Goal: Communication & Community: Answer question/provide support

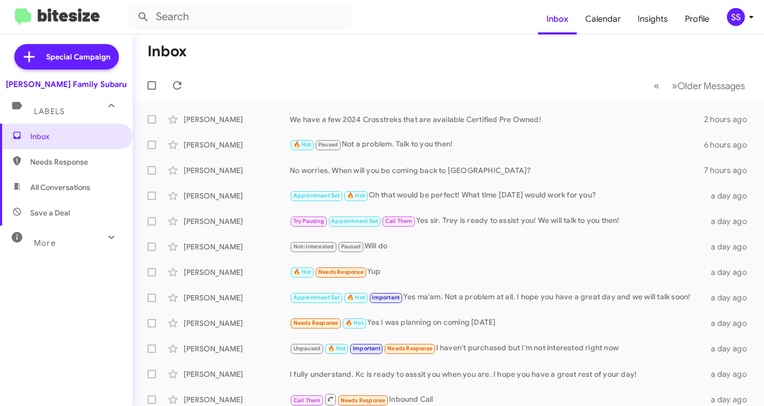
click at [45, 216] on span "Save a Deal" at bounding box center [50, 212] width 40 height 11
type input "in:not-interested"
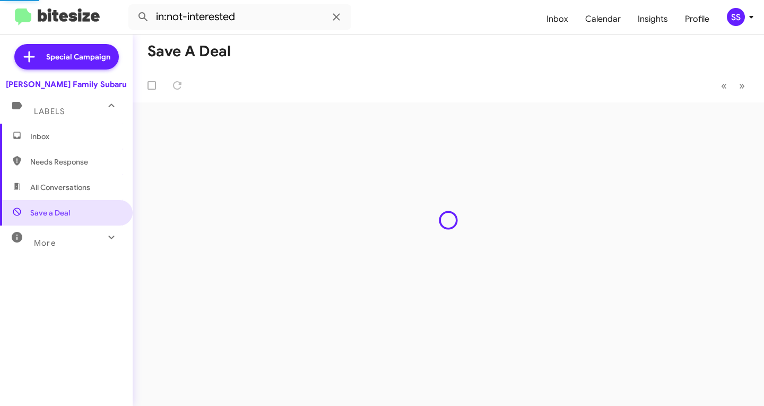
click at [63, 138] on span "Inbox" at bounding box center [75, 136] width 90 height 11
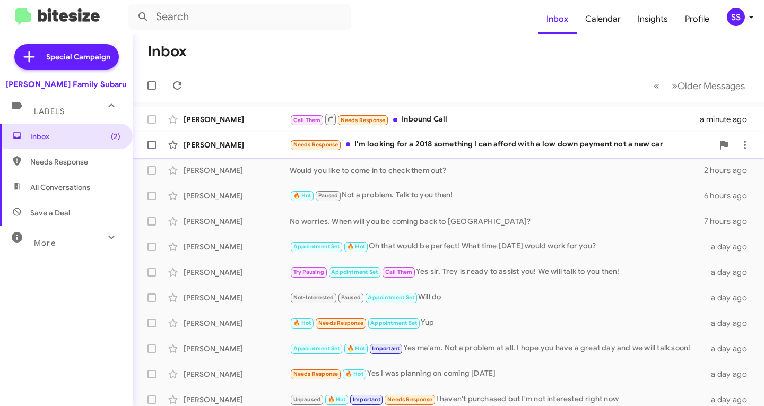
click at [492, 144] on div "Needs Response I'm looking for a 2018 something I can afford with a low down pa…" at bounding box center [501, 144] width 423 height 12
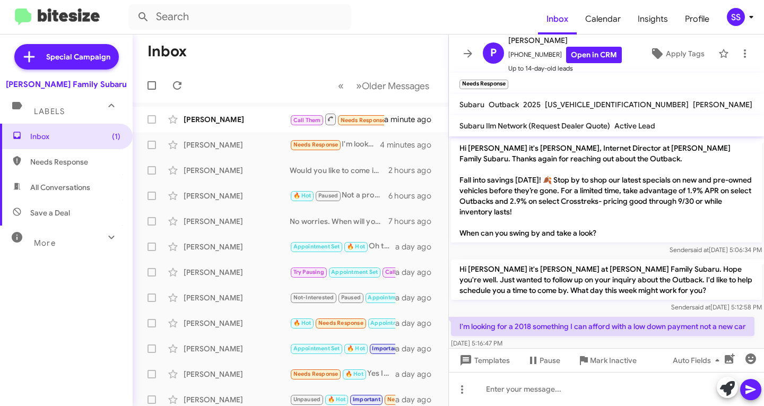
scroll to position [21, 0]
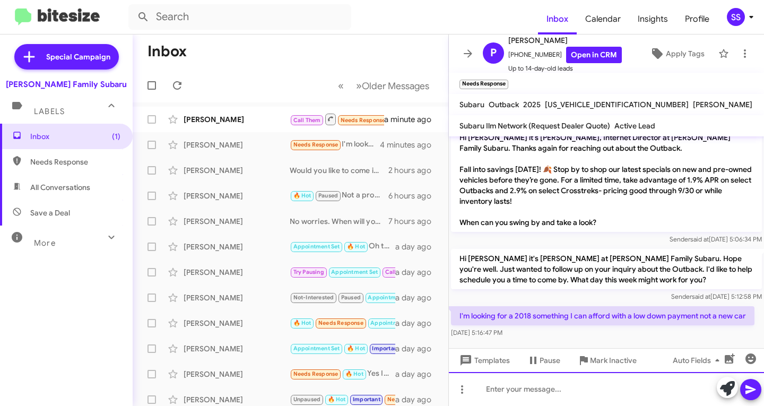
click at [542, 393] on div at bounding box center [606, 389] width 315 height 34
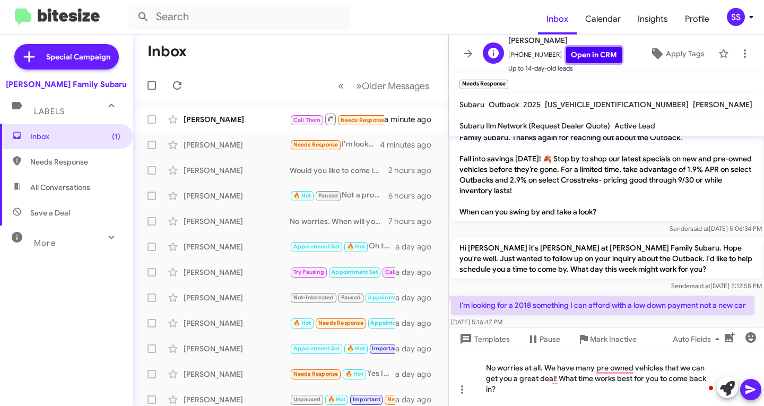
click at [581, 53] on link "Open in CRM" at bounding box center [594, 55] width 56 height 16
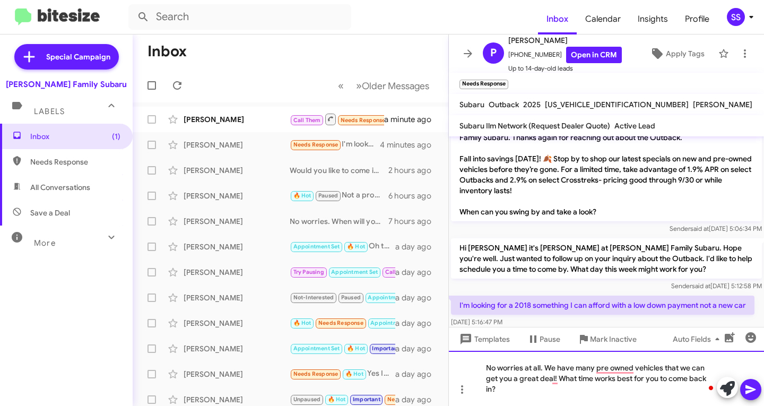
click at [511, 391] on div "No worries at all. We have many pre owned vehicles that we can get you a great …" at bounding box center [606, 377] width 315 height 55
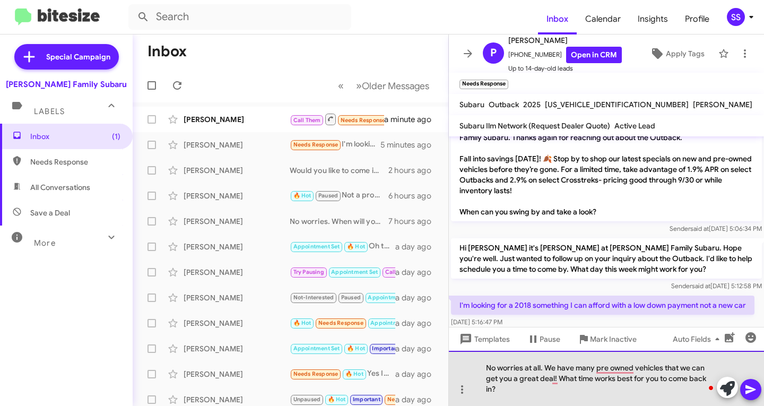
click at [687, 381] on div "No worries at all. We have many pre owned vehicles that we can get you a great …" at bounding box center [606, 377] width 315 height 55
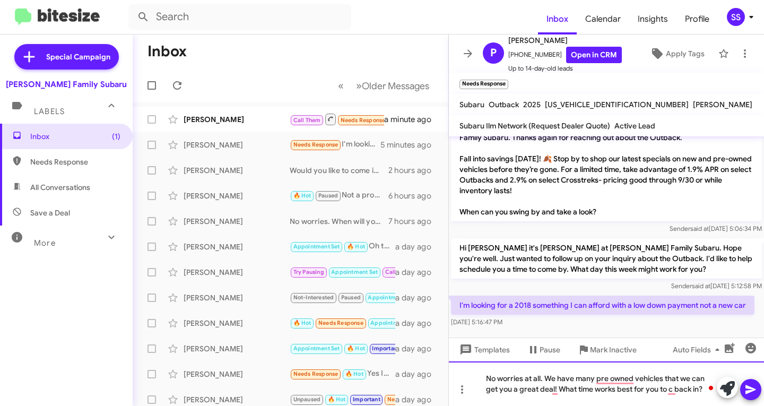
click at [691, 391] on div "No worries at all. We have many pre owned vehicles that we can get you a great …" at bounding box center [606, 383] width 315 height 45
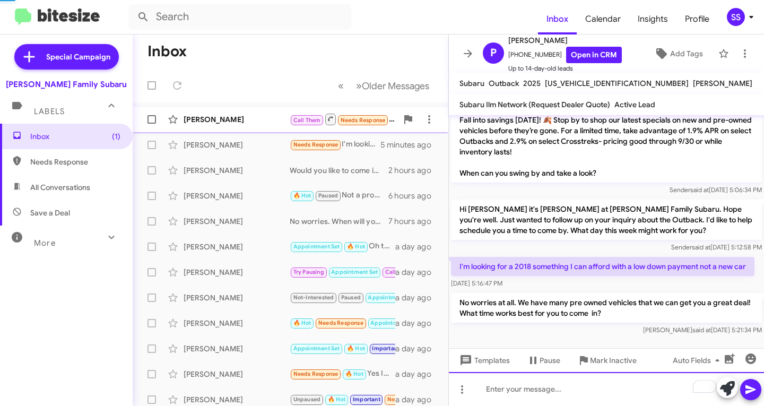
scroll to position [49, 0]
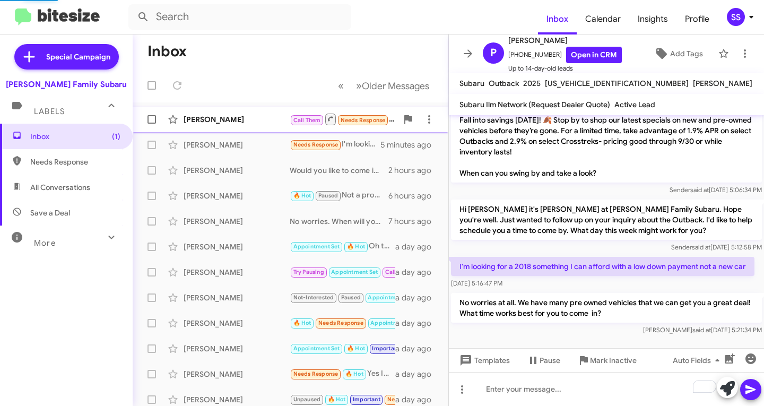
click at [226, 120] on div "[PERSON_NAME]" at bounding box center [236, 119] width 106 height 11
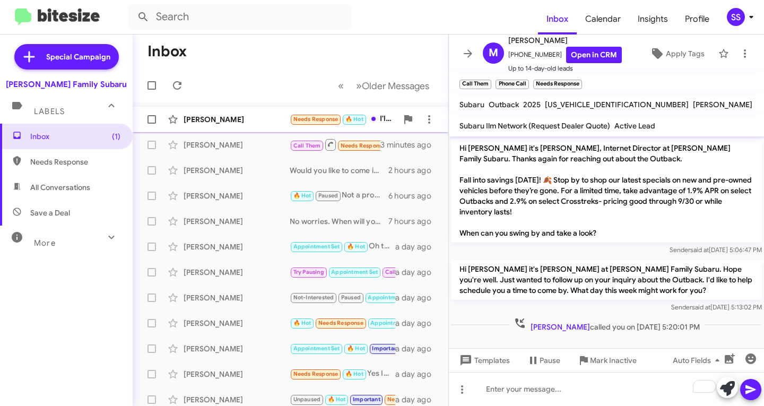
click at [222, 112] on div "[PERSON_NAME] Needs Response 🔥 Hot I'll tex u n the morning I have a doctor's a…" at bounding box center [290, 119] width 299 height 21
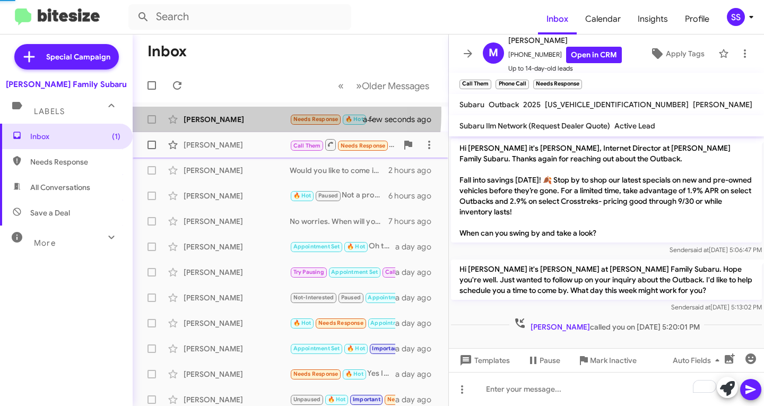
scroll to position [120, 0]
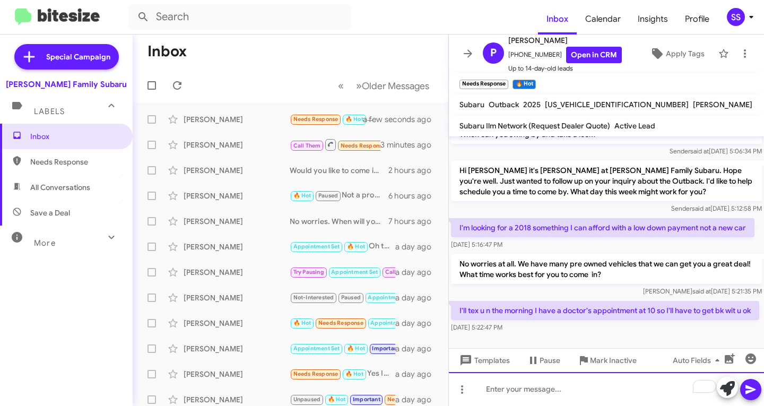
click at [545, 387] on div "To enrich screen reader interactions, please activate Accessibility in Grammarl…" at bounding box center [606, 389] width 315 height 34
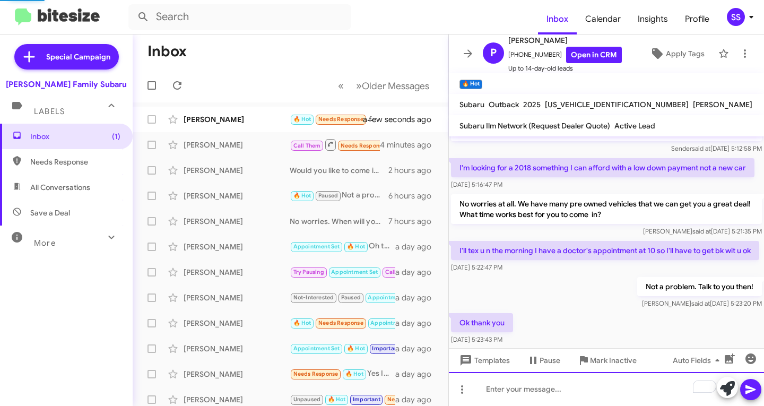
scroll to position [0, 0]
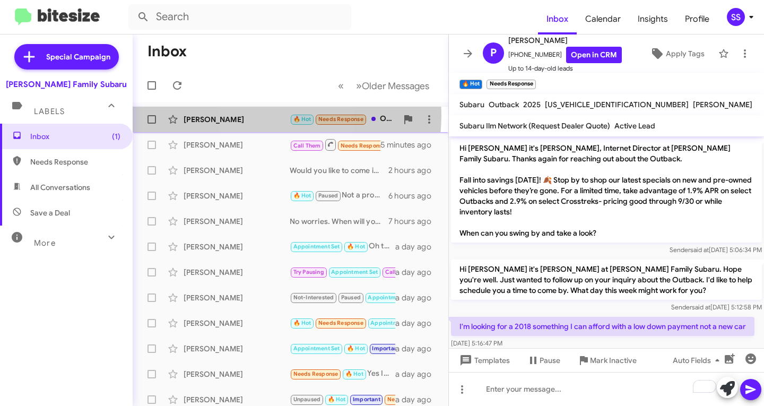
click at [262, 115] on div "[PERSON_NAME]" at bounding box center [236, 119] width 106 height 11
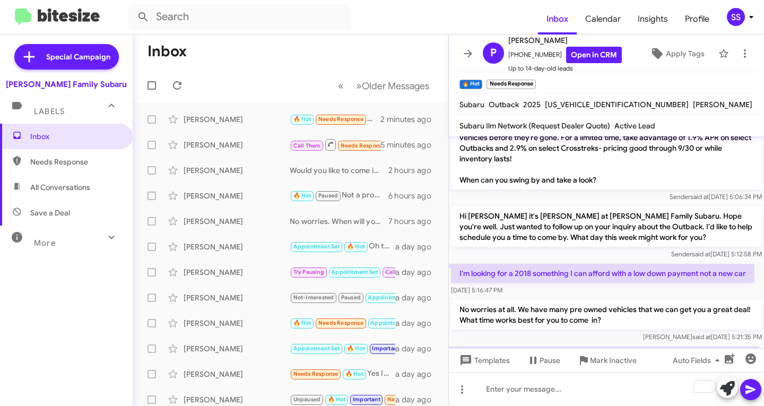
scroll to position [197, 0]
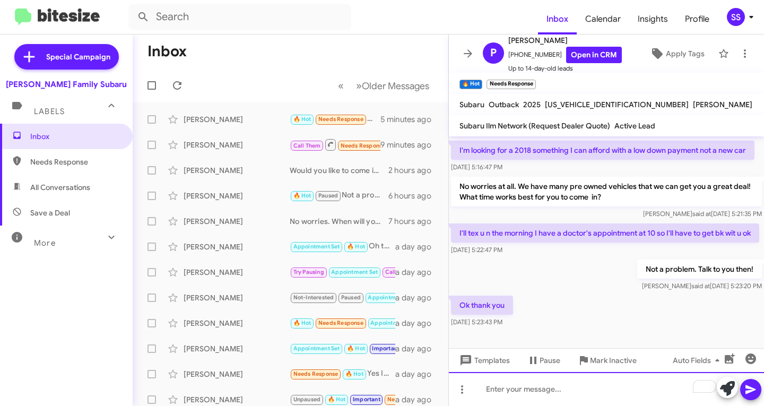
click at [537, 387] on div "To enrich screen reader interactions, please activate Accessibility in Grammarl…" at bounding box center [606, 389] width 315 height 34
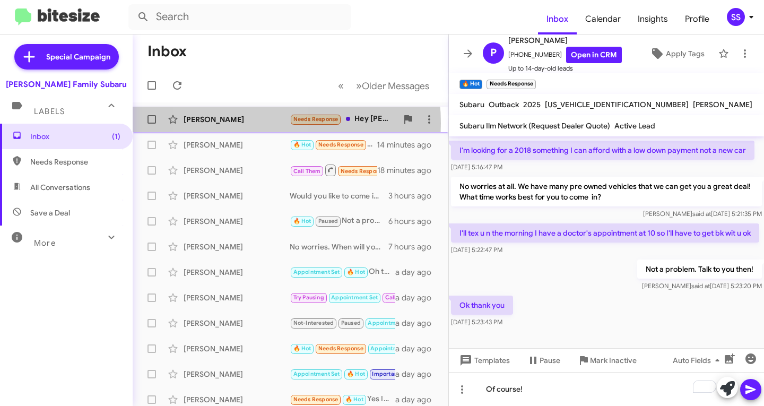
click at [239, 123] on div "[PERSON_NAME]" at bounding box center [236, 119] width 106 height 11
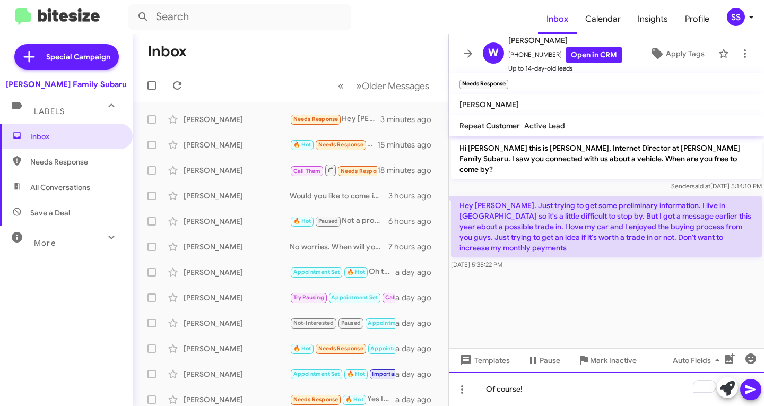
click at [574, 393] on div "Of course!" at bounding box center [606, 389] width 315 height 34
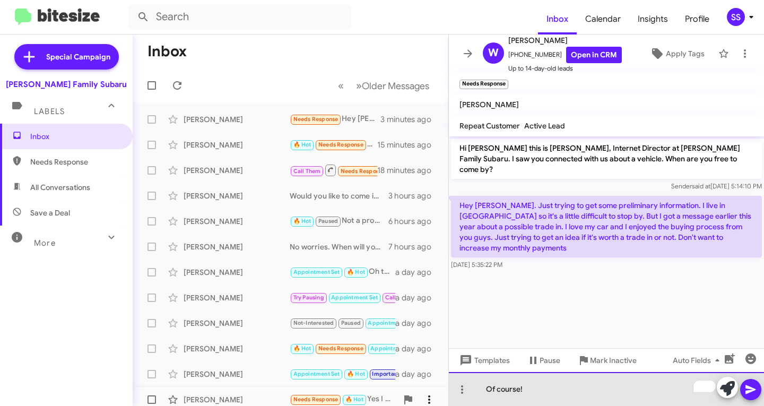
click at [418, 387] on body "Inbox Calendar Insights Profile SS Special Campaign [PERSON_NAME] Family Subaru…" at bounding box center [382, 203] width 764 height 406
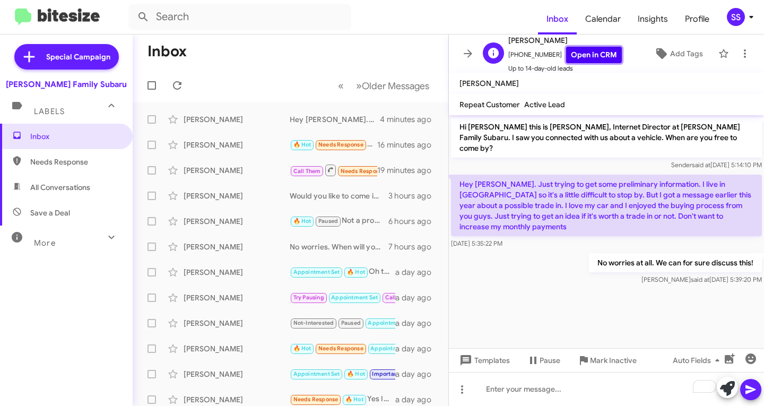
click at [588, 51] on link "Open in CRM" at bounding box center [594, 55] width 56 height 16
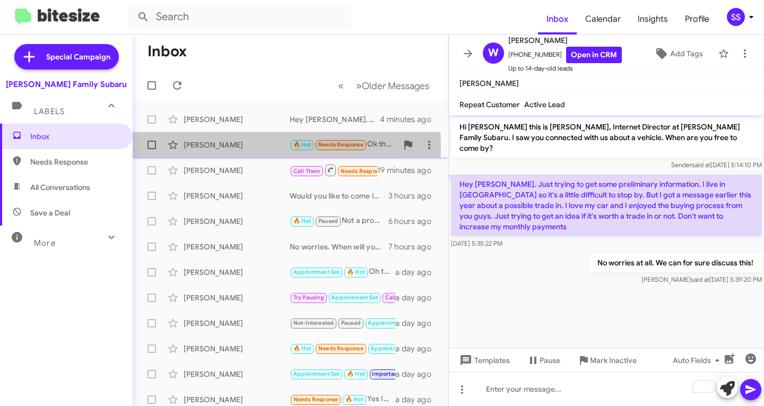
click at [218, 145] on div "[PERSON_NAME]" at bounding box center [236, 144] width 106 height 11
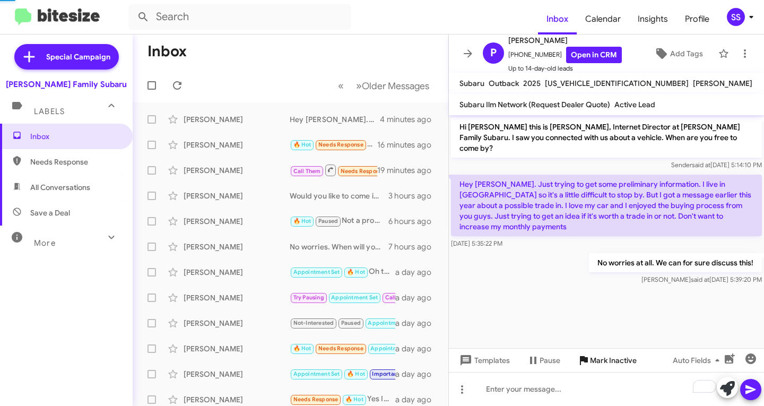
scroll to position [176, 0]
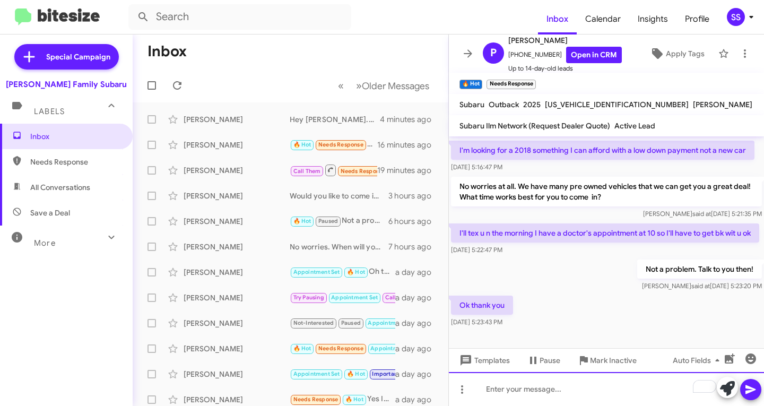
click at [555, 392] on div "To enrich screen reader interactions, please activate Accessibility in Grammarl…" at bounding box center [606, 389] width 315 height 34
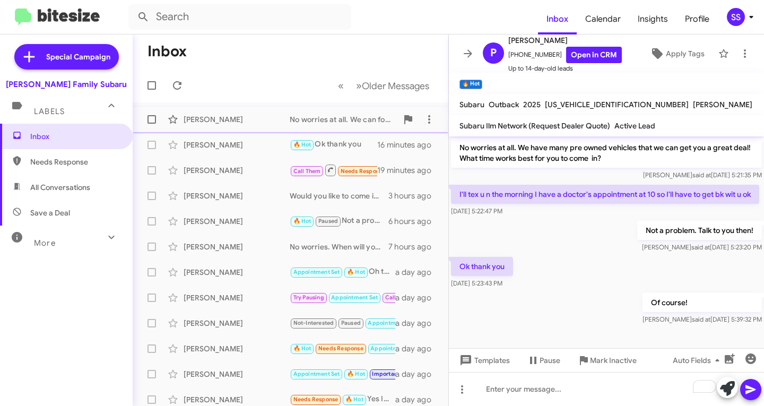
click at [261, 116] on div "[PERSON_NAME]" at bounding box center [236, 119] width 106 height 11
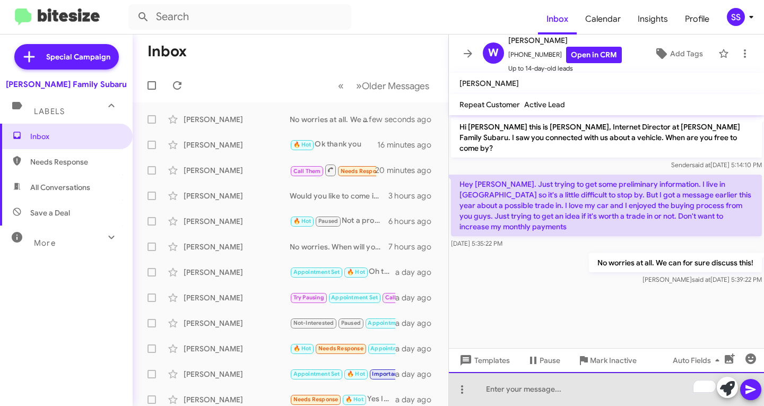
click at [532, 382] on div "To enrich screen reader interactions, please activate Accessibility in Grammarl…" at bounding box center [606, 389] width 315 height 34
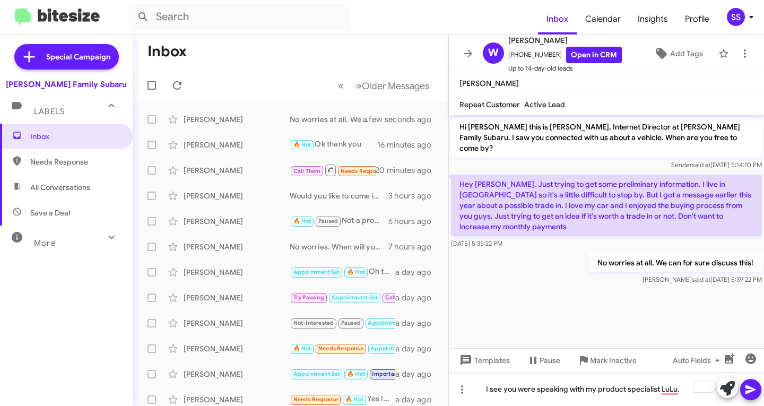
click at [695, 391] on div at bounding box center [703, 386] width 23 height 13
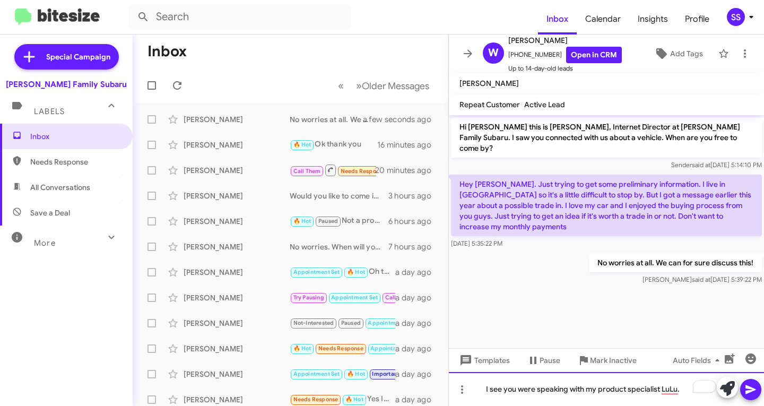
click at [677, 384] on div "I see you were speaking with my product specialist LuLu." at bounding box center [606, 389] width 315 height 34
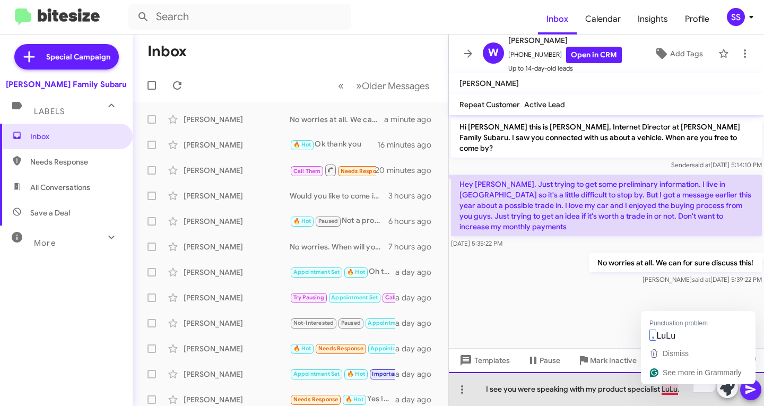
click at [686, 390] on div "I see you were speaking with my product specialist LuLu." at bounding box center [606, 389] width 315 height 34
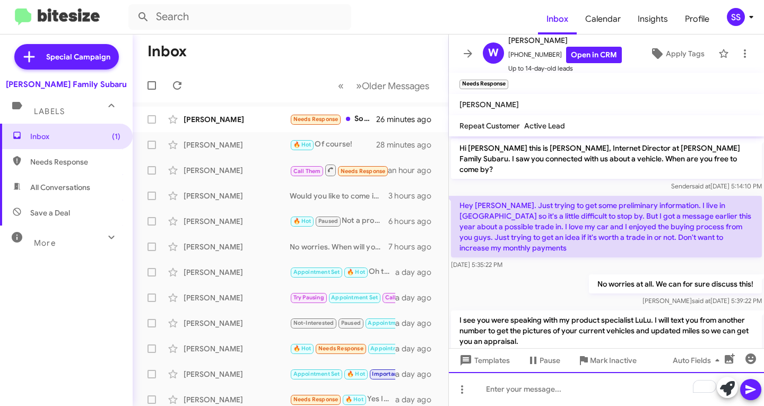
scroll to position [56, 0]
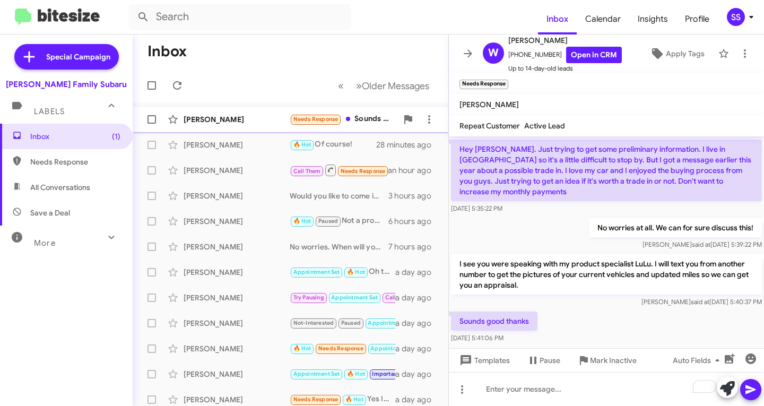
click at [217, 116] on div "[PERSON_NAME]" at bounding box center [236, 119] width 106 height 11
click at [224, 113] on div "[PERSON_NAME] Needs Response Sounds good thanks 26 minutes ago" at bounding box center [290, 119] width 299 height 21
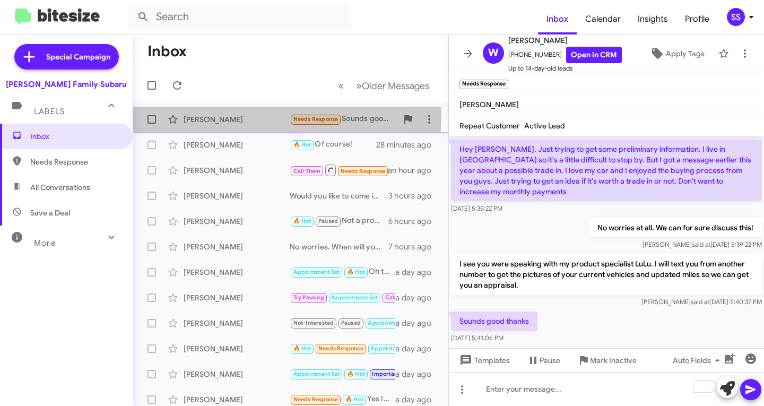
click at [224, 115] on div "[PERSON_NAME] Needs Response Sounds good thanks 27 minutes ago" at bounding box center [290, 119] width 299 height 21
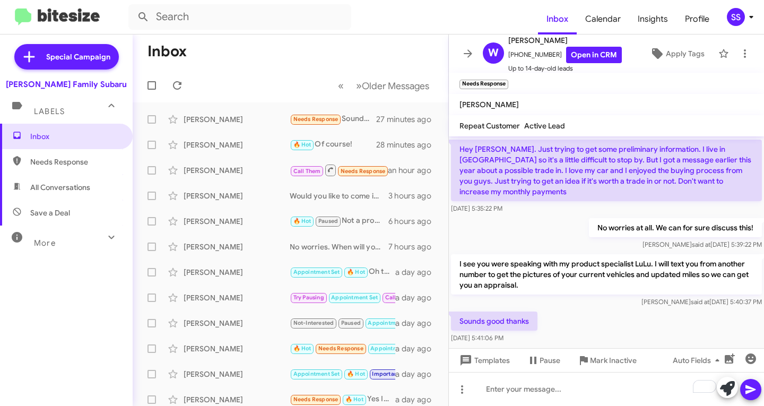
click at [57, 221] on span "Save a Deal" at bounding box center [66, 212] width 133 height 25
type input "in:not-interested"
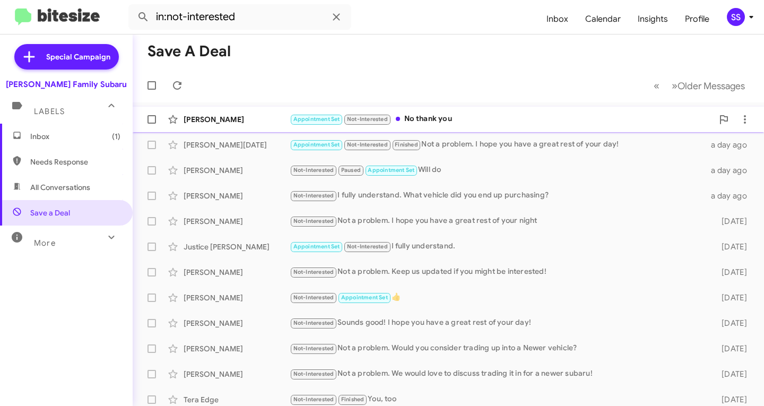
click at [248, 116] on div "[PERSON_NAME]" at bounding box center [236, 119] width 106 height 11
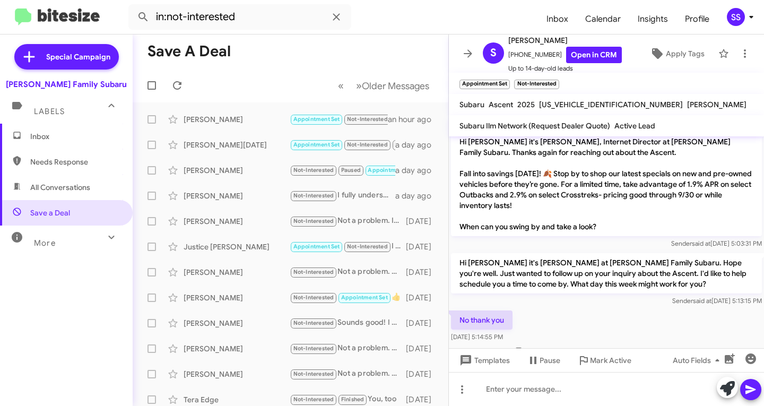
scroll to position [104, 0]
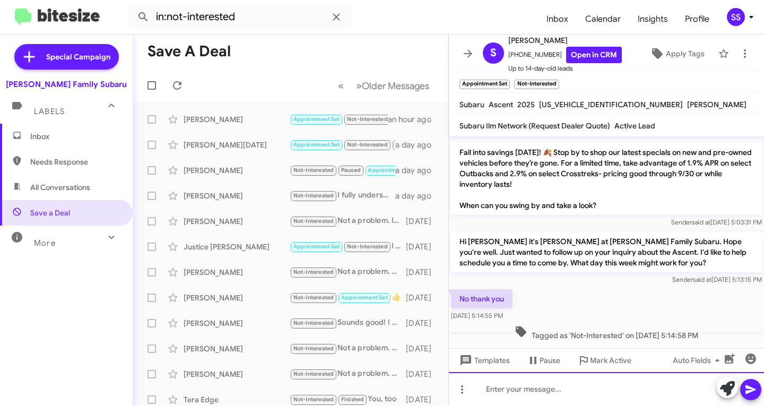
click at [544, 387] on div at bounding box center [606, 389] width 315 height 34
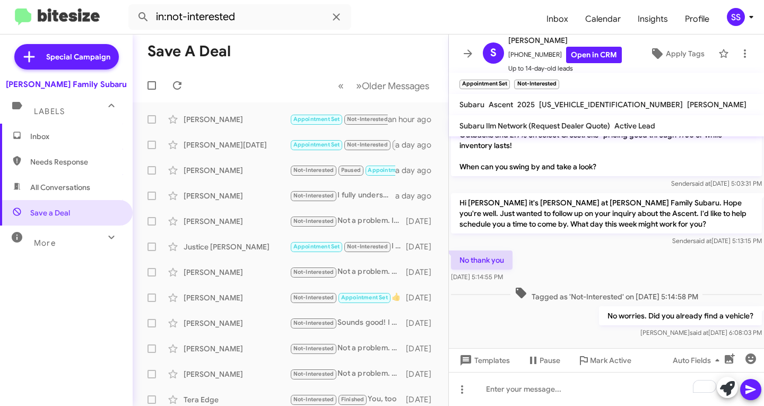
click at [55, 135] on span "Inbox" at bounding box center [75, 136] width 90 height 11
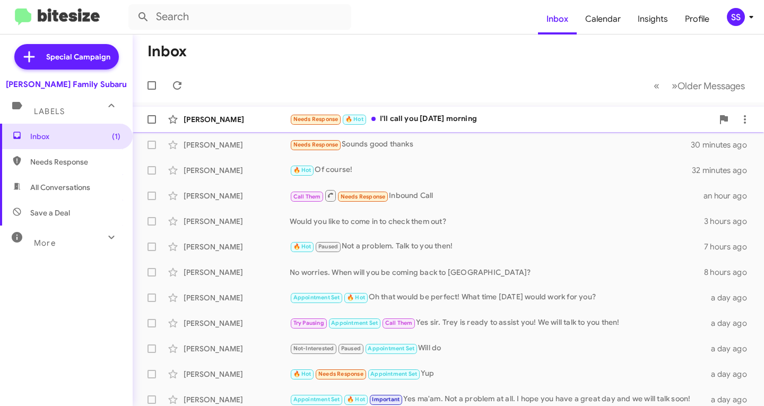
click at [257, 122] on div "[PERSON_NAME]" at bounding box center [236, 119] width 106 height 11
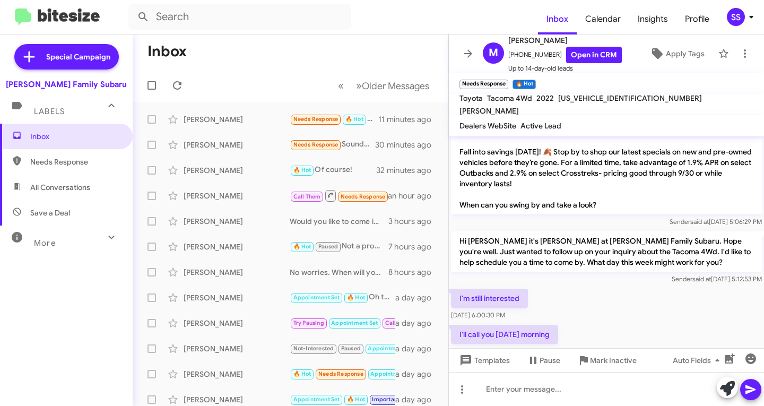
scroll to position [49, 0]
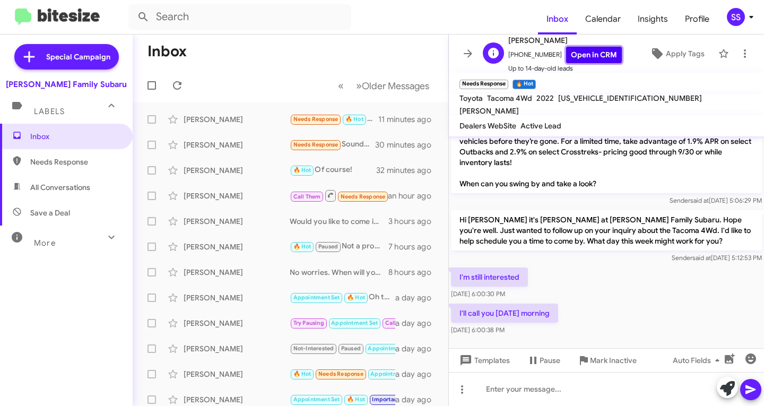
click at [589, 53] on link "Open in CRM" at bounding box center [594, 55] width 56 height 16
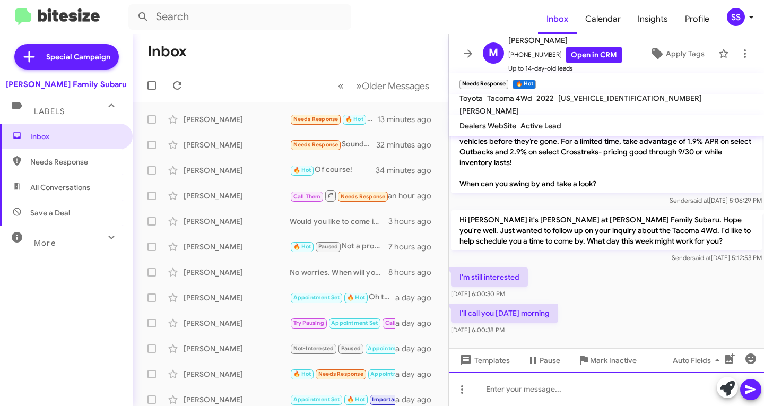
click at [513, 399] on div at bounding box center [606, 389] width 315 height 34
